Goal: Find contact information: Find contact information

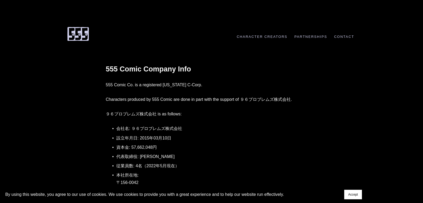
click at [122, 184] on p "本社所在地: [STREET_ADDRESS]" at bounding box center [216, 182] width 201 height 22
drag, startPoint x: 122, startPoint y: 184, endPoint x: 130, endPoint y: 183, distance: 8.0
click at [130, 183] on p "本社所在地: 〒156-0042 東京都世田谷区羽根木１−１９−６ーC" at bounding box center [216, 182] width 201 height 22
copy p "〒"
click at [80, 29] on img at bounding box center [78, 33] width 24 height 15
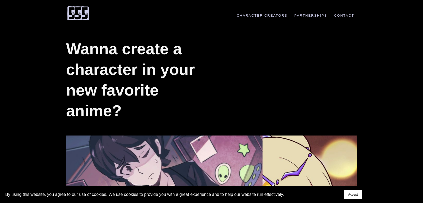
click at [248, 49] on div "Wanna create a character in your new favorite anime?" at bounding box center [212, 80] width 300 height 104
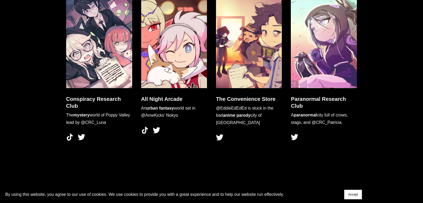
scroll to position [1520, 0]
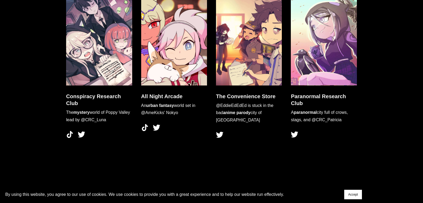
click at [348, 192] on button "Accept" at bounding box center [353, 195] width 18 height 10
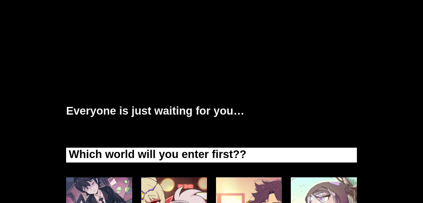
scroll to position [1536, 0]
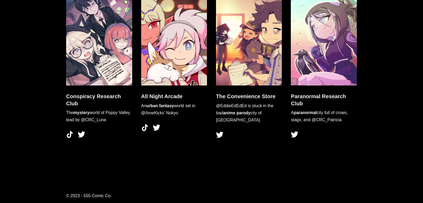
click at [140, 172] on div at bounding box center [212, 166] width 300 height 44
